Goal: Task Accomplishment & Management: Manage account settings

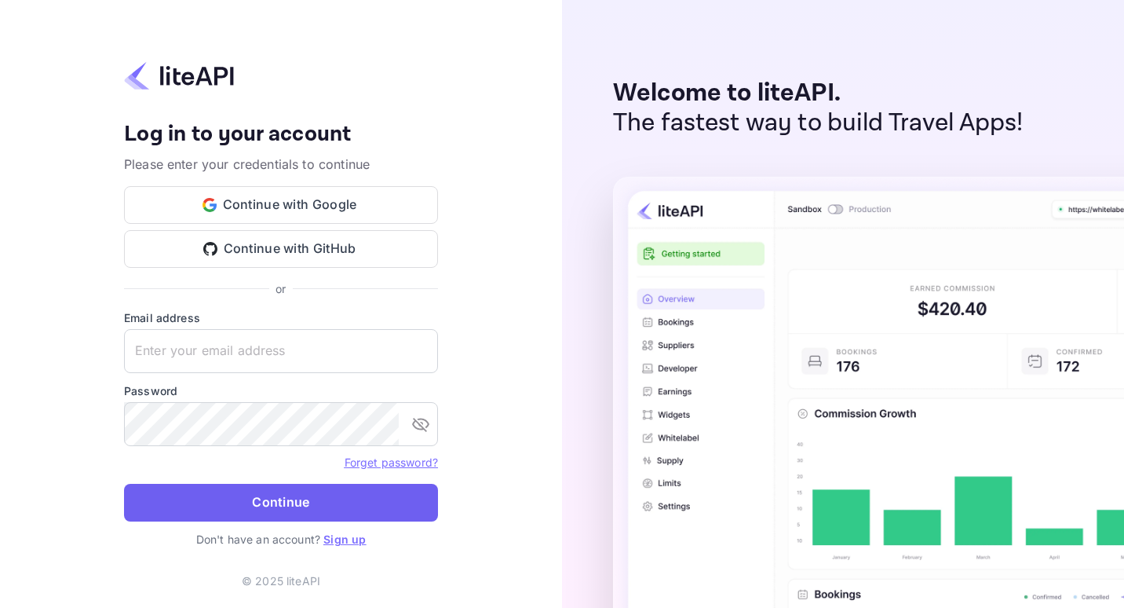
type input "paul@interliner.com"
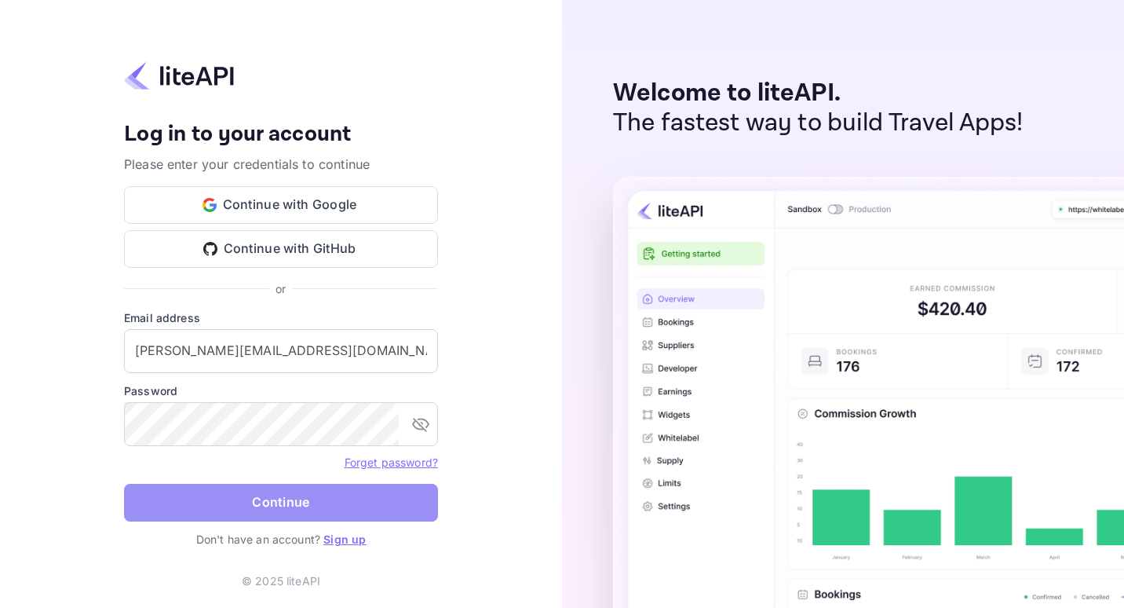
click at [251, 502] on button "Continue" at bounding box center [281, 503] width 314 height 38
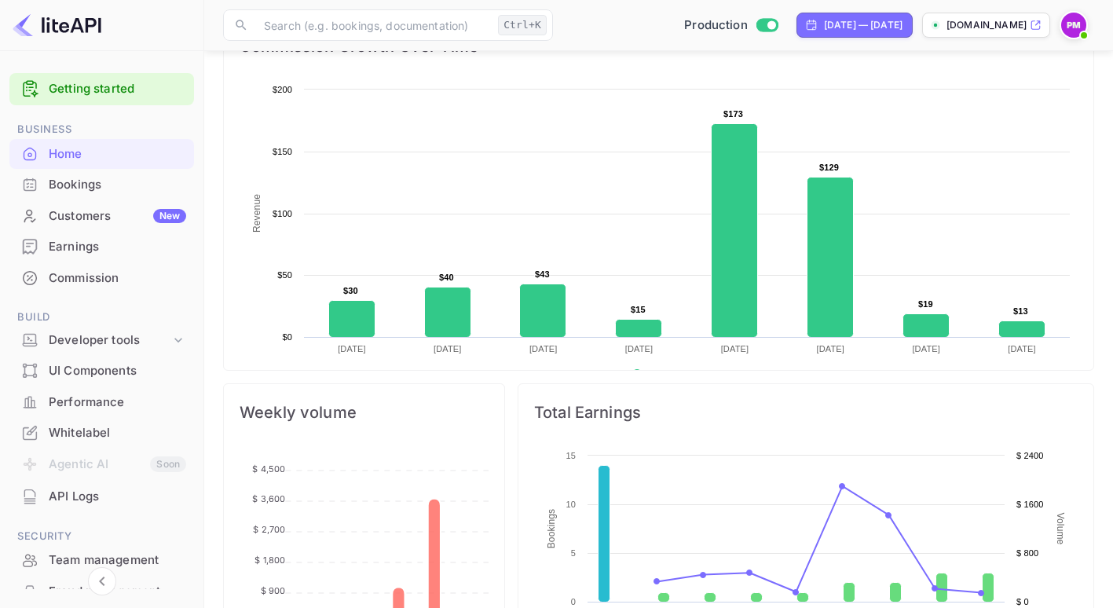
scroll to position [240, 0]
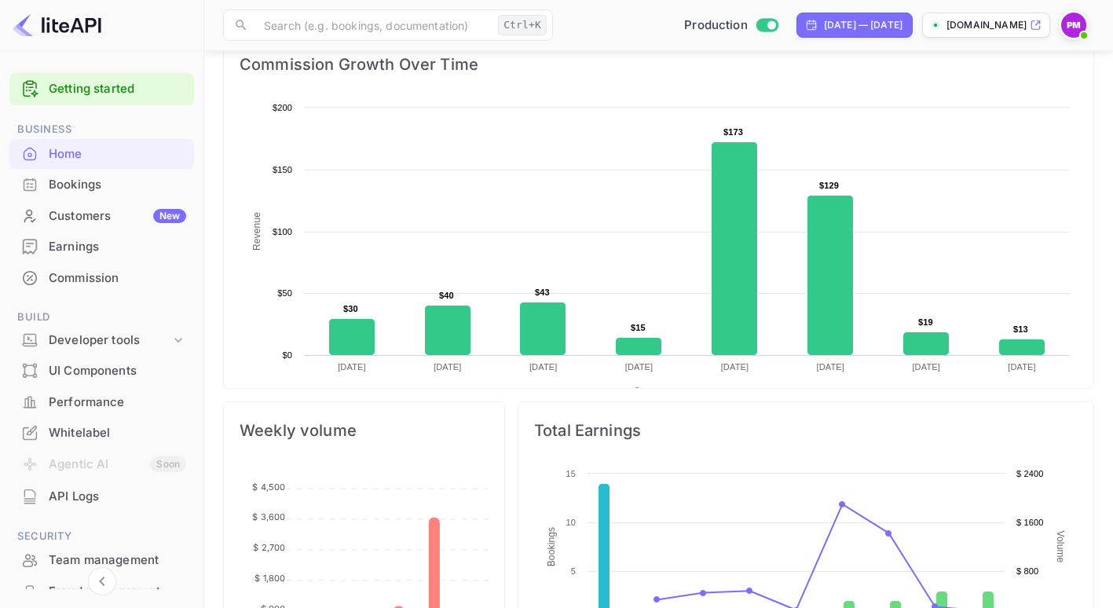
click at [71, 213] on div "Customers New" at bounding box center [117, 216] width 137 height 18
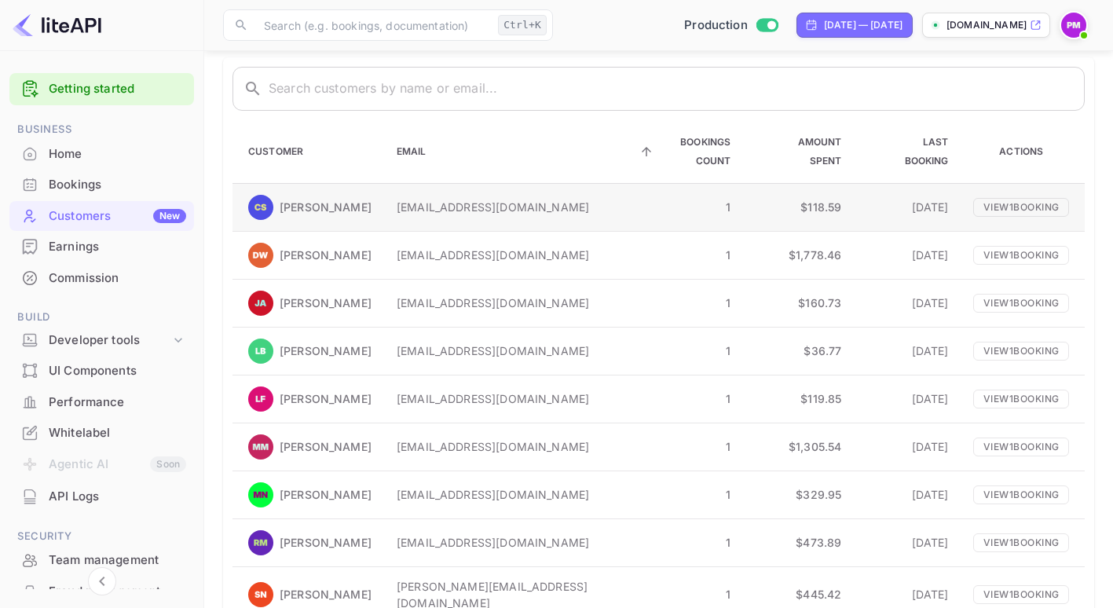
scroll to position [82, 0]
